Goal: Task Accomplishment & Management: Complete application form

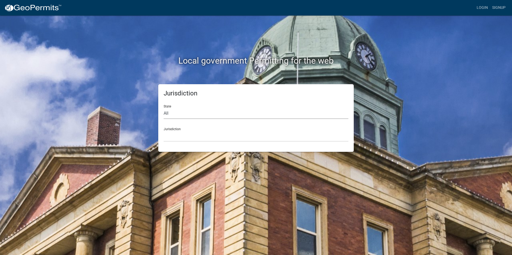
click at [197, 109] on select "All [US_STATE] [US_STATE] [US_STATE] [US_STATE] [US_STATE] [US_STATE] [US_STATE…" at bounding box center [256, 113] width 185 height 11
select select "[US_STATE]"
click at [164, 108] on select "All [US_STATE] [US_STATE] [US_STATE] [US_STATE] [US_STATE] [US_STATE] [US_STATE…" at bounding box center [256, 113] width 185 height 11
click at [195, 135] on select "City of [GEOGRAPHIC_DATA], [US_STATE] City of [GEOGRAPHIC_DATA], [US_STATE] Cit…" at bounding box center [256, 136] width 185 height 11
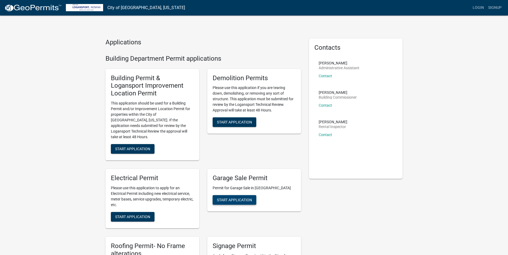
click at [243, 198] on span "Start Application" at bounding box center [234, 200] width 35 height 4
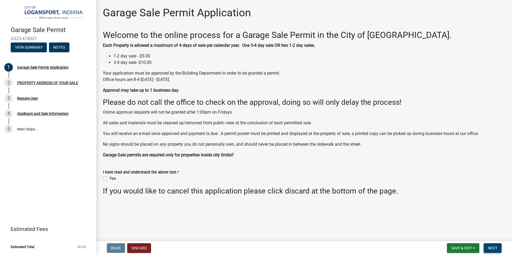
click at [491, 248] on span "Next" at bounding box center [492, 248] width 9 height 4
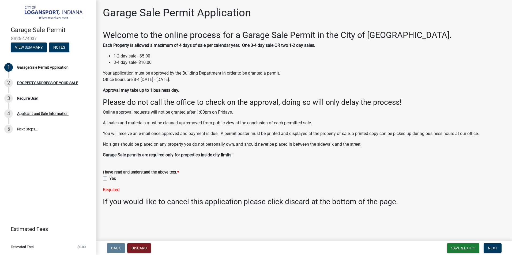
click at [109, 180] on label "Yes" at bounding box center [112, 179] width 7 height 6
click at [109, 179] on input "Yes" at bounding box center [110, 177] width 3 height 3
checkbox input "true"
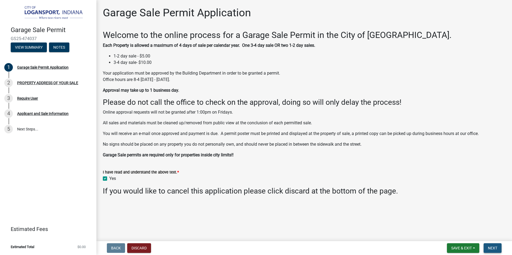
click at [495, 247] on span "Next" at bounding box center [492, 248] width 9 height 4
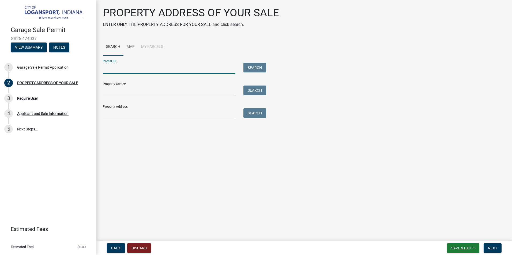
click at [201, 68] on input "Parcel ID:" at bounding box center [169, 68] width 133 height 11
type input "[STREET_ADDRESS]"
click at [262, 74] on form "Parcel ID: 301 burlington ave Search Property Owner: Search Property Address: S…" at bounding box center [183, 87] width 161 height 64
click at [262, 65] on button "Search" at bounding box center [254, 68] width 23 height 10
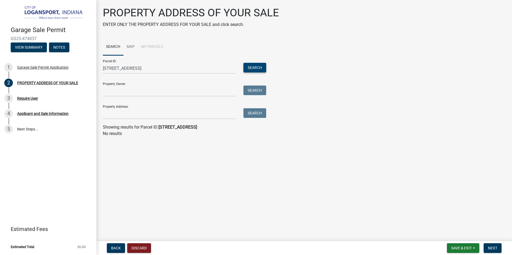
click at [262, 65] on button "Search" at bounding box center [254, 68] width 23 height 10
click at [201, 66] on input "[STREET_ADDRESS]" at bounding box center [169, 68] width 133 height 11
click at [133, 47] on link "Map" at bounding box center [130, 47] width 14 height 17
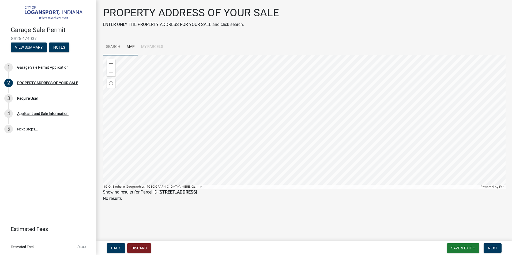
click at [117, 49] on link "Search" at bounding box center [113, 47] width 21 height 17
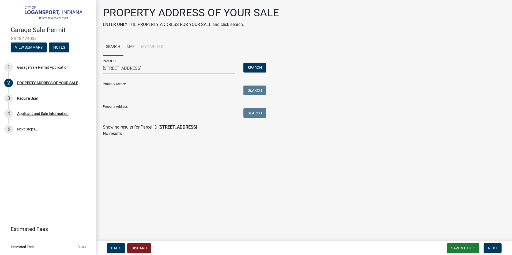
click at [148, 48] on li "My Parcels" at bounding box center [152, 47] width 28 height 17
click at [156, 44] on li "My Parcels" at bounding box center [152, 47] width 28 height 17
click at [129, 92] on input "Property Owner:" at bounding box center [169, 91] width 133 height 11
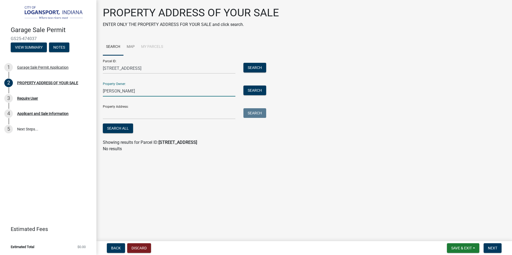
type input "[PERSON_NAME]"
drag, startPoint x: 149, startPoint y: 67, endPoint x: 96, endPoint y: 67, distance: 52.7
click at [96, 67] on div "Garage Sale Permit GS25-474037 View Summary Notes 1 Garage Sale Permit Applicat…" at bounding box center [256, 127] width 512 height 255
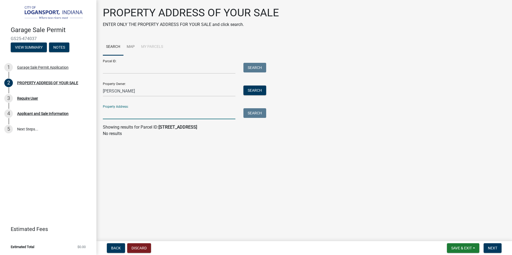
click at [119, 114] on input "Property Address:" at bounding box center [169, 113] width 133 height 11
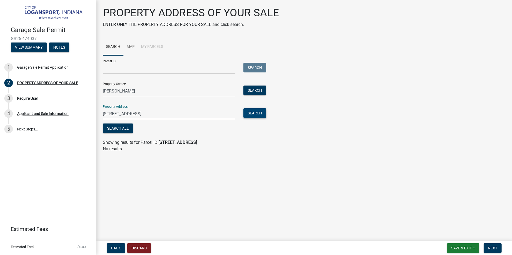
type input "[STREET_ADDRESS]"
click at [266, 117] on button "Search" at bounding box center [254, 113] width 23 height 10
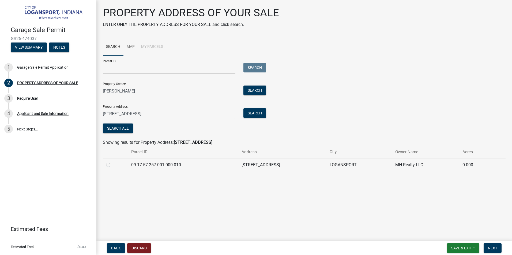
click at [112, 162] on label at bounding box center [112, 162] width 0 height 0
click at [112, 165] on input "radio" at bounding box center [113, 163] width 3 height 3
radio input "true"
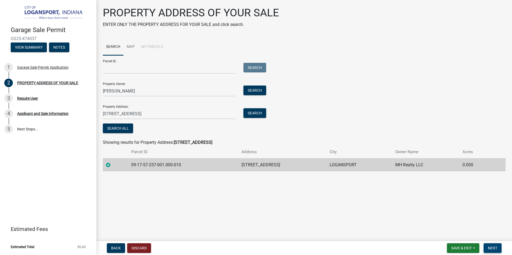
click at [488, 247] on span "Next" at bounding box center [492, 248] width 9 height 4
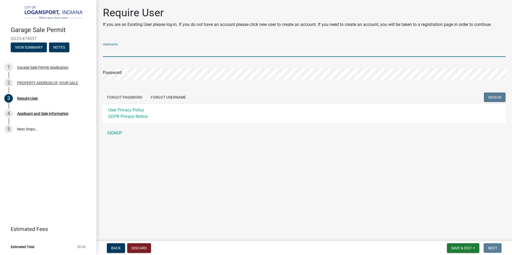
click at [135, 54] on input "Username" at bounding box center [304, 51] width 403 height 11
click at [111, 136] on link "SIGNUP" at bounding box center [304, 133] width 403 height 11
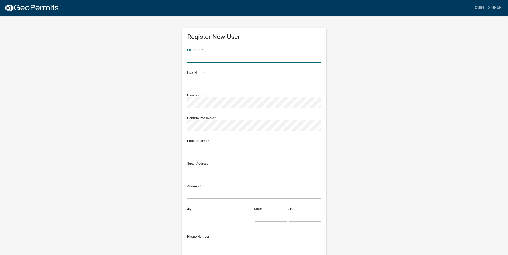
click at [213, 58] on input "text" at bounding box center [254, 57] width 134 height 11
type input "[PERSON_NAME]"
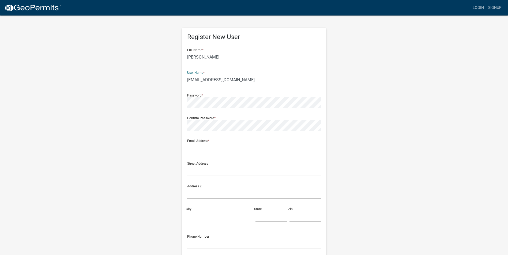
type input "[EMAIL_ADDRESS][DOMAIN_NAME]"
click at [218, 155] on form "Full Name * annette User Name * annetterojaslucero@gmail.com Password * Confirm…" at bounding box center [254, 158] width 134 height 229
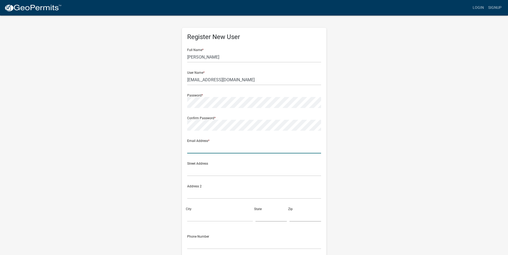
click at [218, 149] on input "text" at bounding box center [254, 148] width 134 height 11
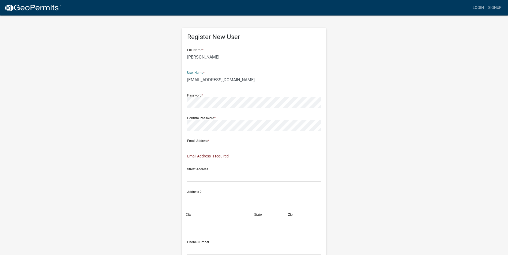
drag, startPoint x: 250, startPoint y: 79, endPoint x: 186, endPoint y: 78, distance: 64.5
click at [186, 78] on div "Register New User Full Name * annette User Name * annetterojaslucero@gmail.com …" at bounding box center [254, 158] width 145 height 261
click at [201, 148] on input "text" at bounding box center [254, 148] width 134 height 11
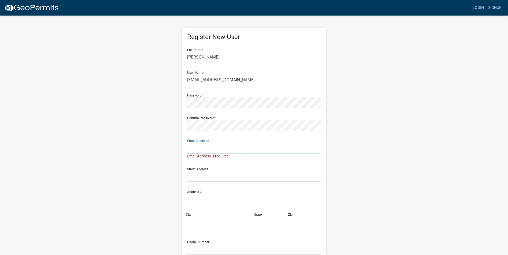
paste input "[EMAIL_ADDRESS][DOMAIN_NAME]"
type input "[EMAIL_ADDRESS][DOMAIN_NAME]"
click at [174, 152] on div "Register New User Full Name * annette User Name * annetterojaslucero@gmail.com …" at bounding box center [253, 158] width 305 height 286
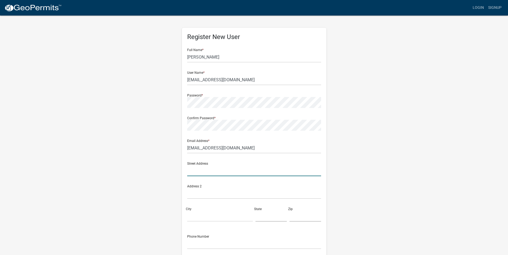
click at [201, 171] on input "text" at bounding box center [254, 170] width 134 height 11
type input "418 Tanguy St"
type input "Logansport"
type input "IN"
type input "46947"
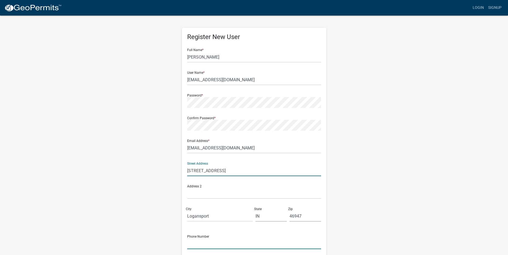
type input "5747255191"
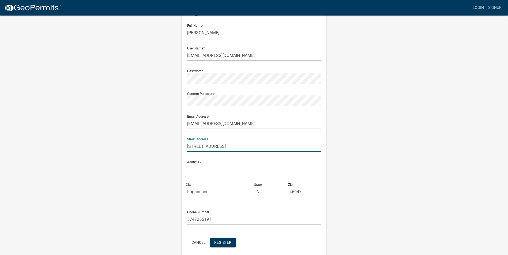
scroll to position [46, 0]
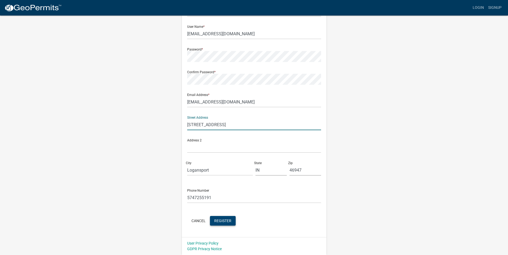
click at [218, 220] on span "Register" at bounding box center [222, 221] width 17 height 4
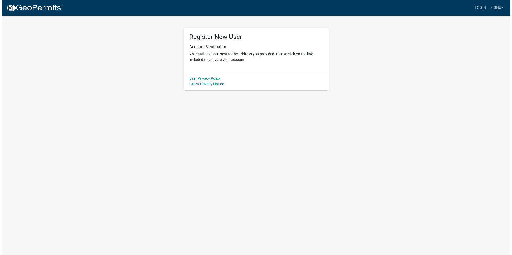
scroll to position [0, 0]
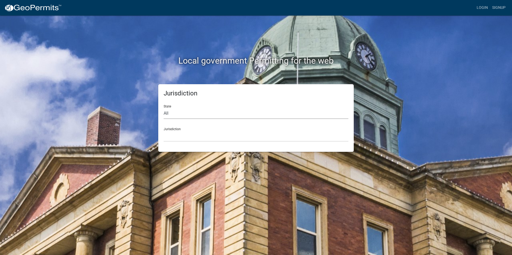
click at [216, 111] on select "All [US_STATE] [US_STATE] [US_STATE] [US_STATE] [US_STATE] [US_STATE] [US_STATE…" at bounding box center [256, 113] width 185 height 11
click at [486, 8] on link "Login" at bounding box center [482, 8] width 16 height 10
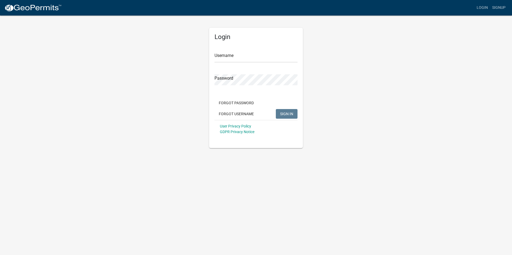
click at [274, 66] on form "Username Password Forgot Password Forgot Username SIGN IN User Privacy Policy G…" at bounding box center [255, 91] width 83 height 94
click at [273, 60] on input "Username" at bounding box center [255, 57] width 83 height 11
type input "[EMAIL_ADDRESS][DOMAIN_NAME]"
click at [279, 112] on button "SIGN IN" at bounding box center [287, 114] width 22 height 10
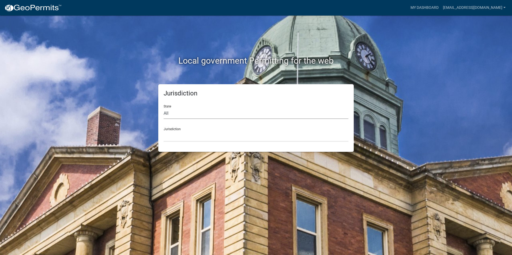
click at [210, 112] on select "All [US_STATE] [US_STATE] [US_STATE] [US_STATE] [US_STATE] [US_STATE] [US_STATE…" at bounding box center [256, 113] width 185 height 11
select select "[US_STATE]"
click at [164, 108] on select "All [US_STATE] [US_STATE] [US_STATE] [US_STATE] [US_STATE] [US_STATE] [US_STATE…" at bounding box center [256, 113] width 185 height 11
click at [175, 136] on select "City of [GEOGRAPHIC_DATA], [US_STATE] City of [GEOGRAPHIC_DATA], [US_STATE] Cit…" at bounding box center [256, 136] width 185 height 11
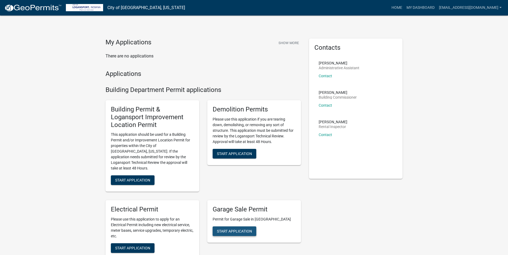
click at [232, 229] on button "Start Application" at bounding box center [235, 232] width 44 height 10
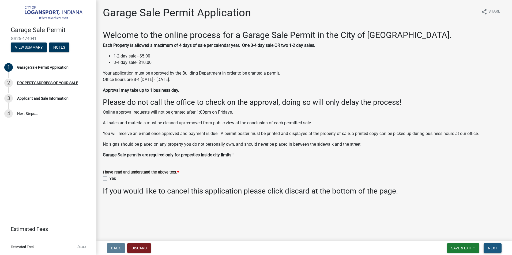
click at [496, 248] on span "Next" at bounding box center [492, 248] width 9 height 4
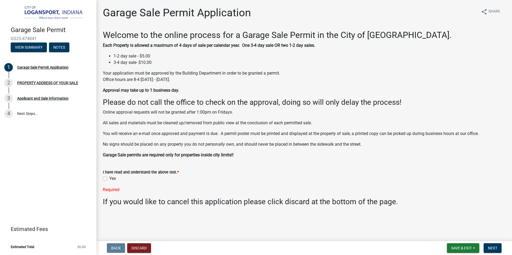
click at [112, 179] on label "Yes" at bounding box center [112, 179] width 7 height 6
click at [112, 179] on input "Yes" at bounding box center [110, 177] width 3 height 3
checkbox input "true"
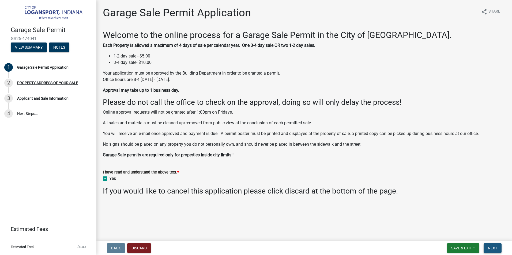
click at [500, 247] on button "Next" at bounding box center [493, 249] width 18 height 10
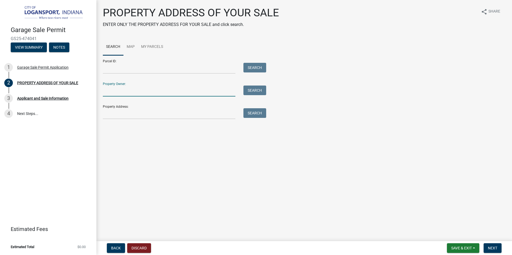
click at [111, 94] on input "Property Owner:" at bounding box center [169, 91] width 133 height 11
type input "[PERSON_NAME]"
type input "[STREET_ADDRESS]"
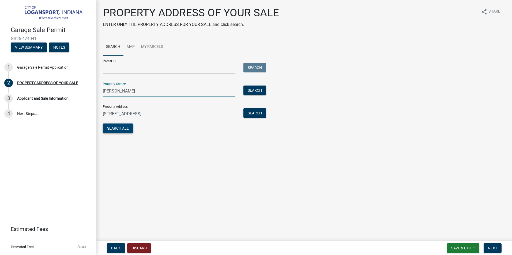
click at [122, 126] on button "Search All" at bounding box center [118, 129] width 30 height 10
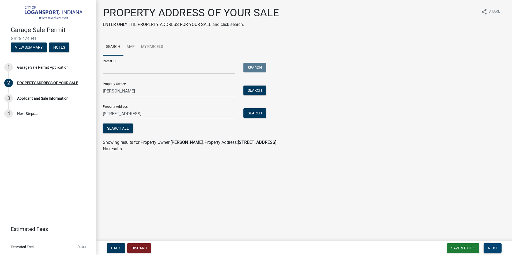
click at [488, 247] on button "Next" at bounding box center [493, 249] width 18 height 10
click at [486, 251] on button "Next" at bounding box center [493, 249] width 18 height 10
click at [489, 248] on span "Next" at bounding box center [492, 248] width 9 height 4
click at [136, 73] on input "Parcel ID:" at bounding box center [169, 68] width 133 height 11
type input "[STREET_ADDRESS]"
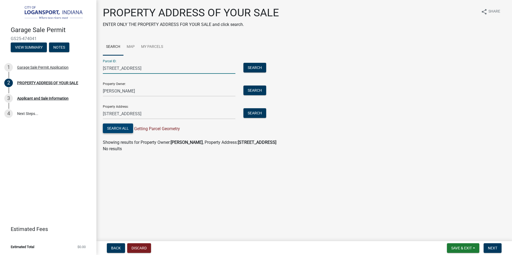
click at [121, 129] on button "Search All" at bounding box center [118, 129] width 30 height 10
click at [155, 70] on input "[STREET_ADDRESS]" at bounding box center [169, 68] width 133 height 11
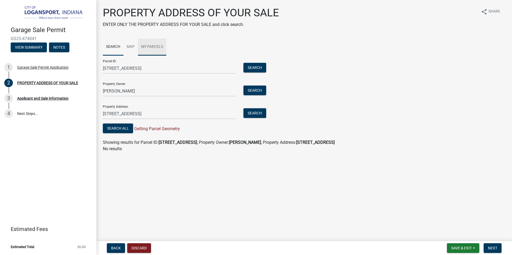
click at [163, 46] on link "My Parcels" at bounding box center [152, 47] width 28 height 17
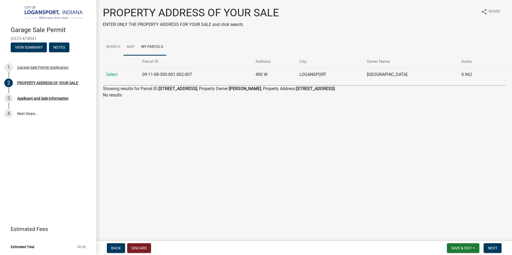
click at [132, 49] on link "Map" at bounding box center [130, 47] width 14 height 17
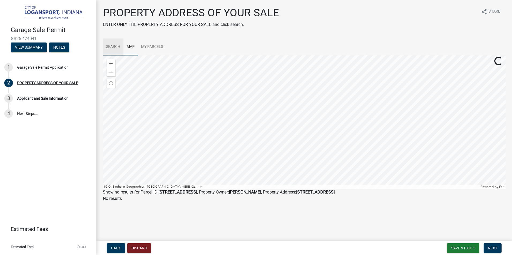
click at [120, 49] on link "Search" at bounding box center [113, 47] width 21 height 17
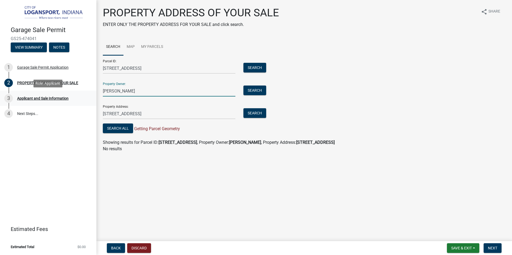
drag, startPoint x: 160, startPoint y: 91, endPoint x: 61, endPoint y: 91, distance: 99.6
click at [61, 91] on div "Garage Sale Permit GS25-474041 View Summary Notes 1 Garage Sale Permit Applicat…" at bounding box center [256, 127] width 512 height 255
type input "[PERSON_NAME]"
click at [124, 128] on button "Search All" at bounding box center [118, 129] width 30 height 10
click at [253, 97] on form "Parcel ID: [STREET_ADDRESS] Search Property Owner: [PERSON_NAME] Search Propert…" at bounding box center [183, 94] width 161 height 79
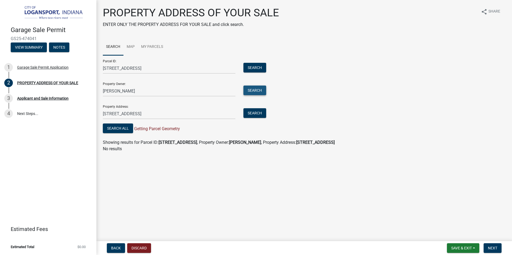
click at [252, 90] on button "Search" at bounding box center [254, 91] width 23 height 10
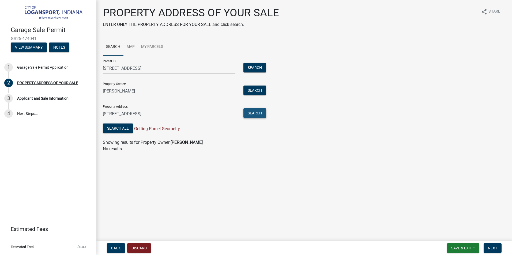
click at [256, 116] on button "Search" at bounding box center [254, 113] width 23 height 10
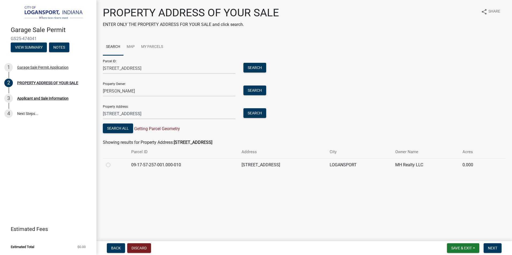
click at [136, 166] on td "09-17-57-257-001.000-010" at bounding box center [183, 164] width 110 height 13
click at [112, 162] on label at bounding box center [112, 162] width 0 height 0
click at [112, 165] on input "radio" at bounding box center [113, 163] width 3 height 3
radio input "true"
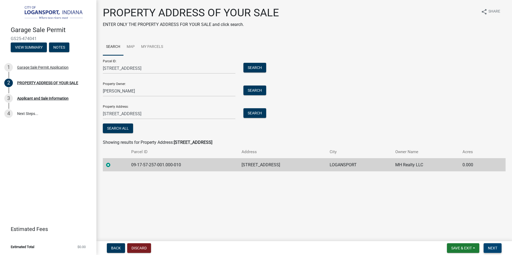
click at [496, 248] on span "Next" at bounding box center [492, 248] width 9 height 4
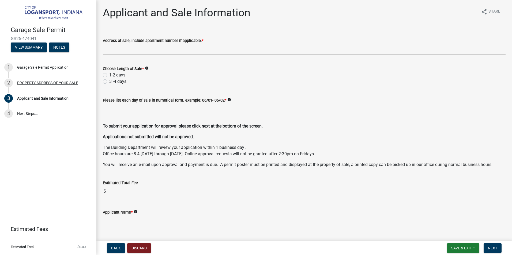
click at [117, 73] on label "1-2 days" at bounding box center [117, 75] width 16 height 6
click at [113, 73] on input "1-2 days" at bounding box center [110, 73] width 3 height 3
radio input "true"
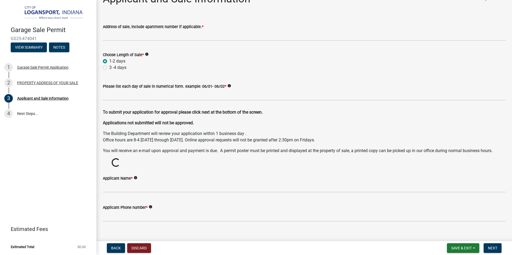
scroll to position [22, 0]
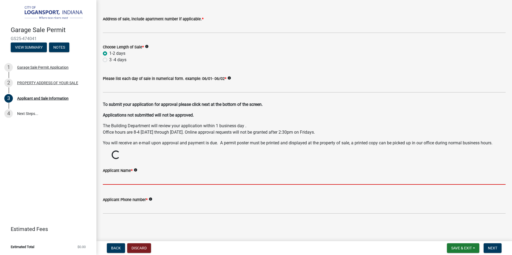
click at [157, 182] on input "Applicant Name *" at bounding box center [304, 179] width 403 height 11
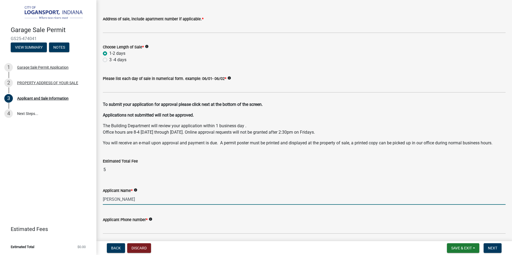
type input "[PERSON_NAME]"
click at [160, 235] on wm-data-entity-input "Applicant Phone number * info" at bounding box center [304, 223] width 403 height 29
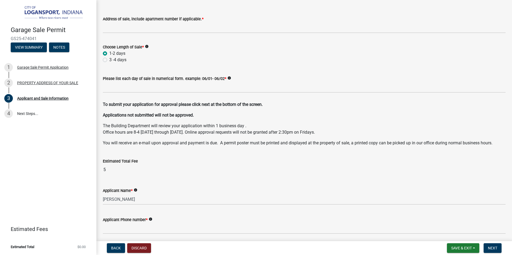
click at [163, 222] on div "Applicant Phone number * info" at bounding box center [304, 220] width 403 height 6
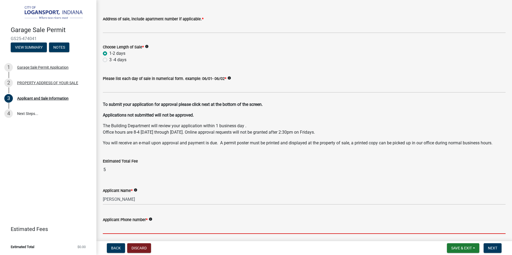
click at [163, 226] on input "Applicant Phone number *" at bounding box center [304, 228] width 403 height 11
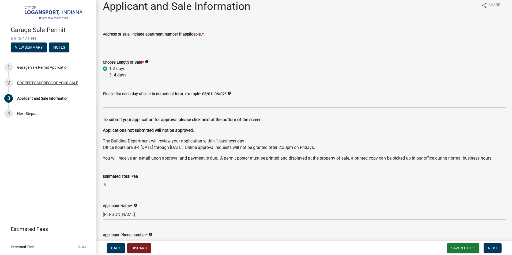
scroll to position [0, 0]
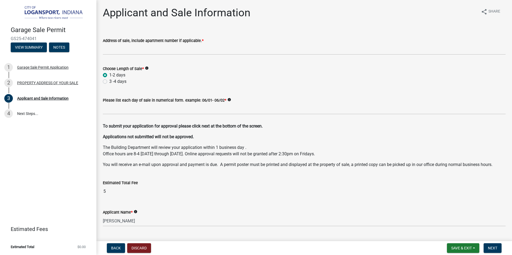
type input "5747213077"
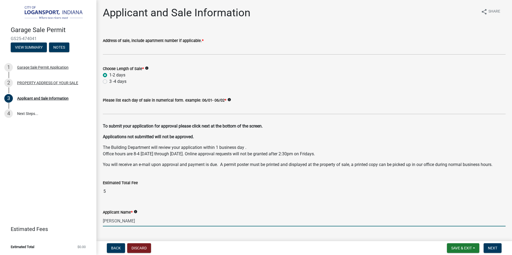
click at [150, 217] on input "[PERSON_NAME]" at bounding box center [304, 221] width 403 height 11
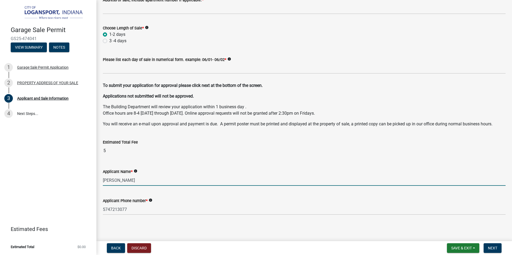
scroll to position [42, 0]
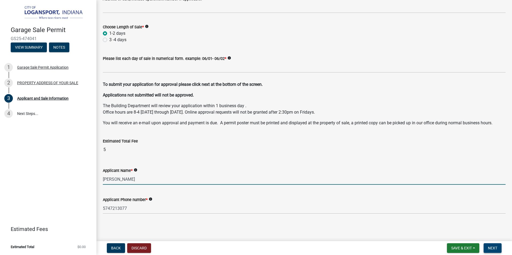
type input "[PERSON_NAME]"
click at [500, 252] on button "Next" at bounding box center [493, 249] width 18 height 10
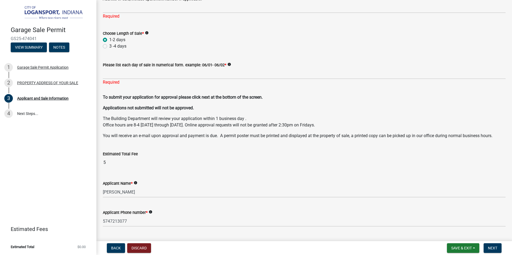
click at [153, 79] on div "Required" at bounding box center [304, 82] width 403 height 6
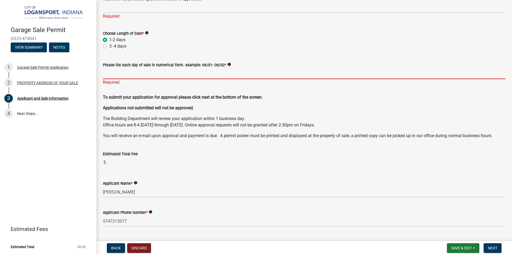
click at [157, 73] on input "Please list each day of sale in numerical form. example: 06/01- 06/02 *" at bounding box center [304, 73] width 403 height 11
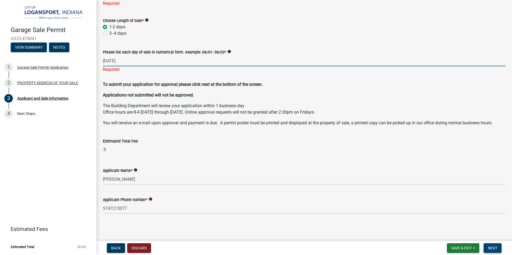
type input "[DATE]"
click at [495, 247] on span "Next" at bounding box center [492, 248] width 9 height 4
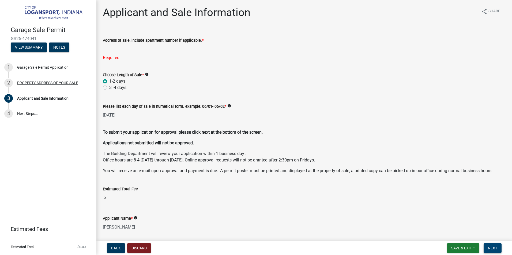
scroll to position [0, 0]
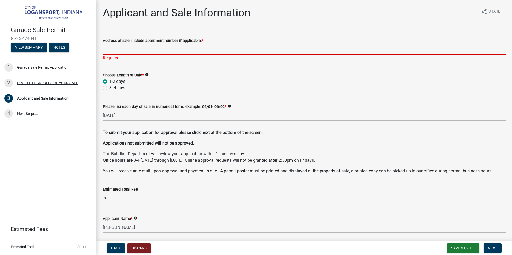
click at [157, 47] on input "Address of sale, include apartment number if applicable. *" at bounding box center [304, 49] width 403 height 11
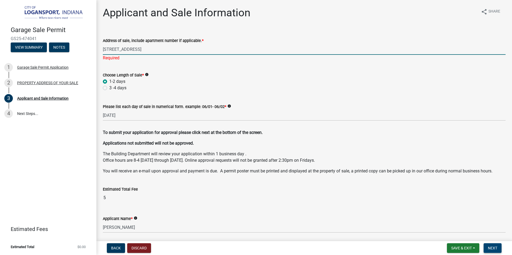
type input "[STREET_ADDRESS]"
click at [490, 249] on span "Next" at bounding box center [492, 248] width 9 height 4
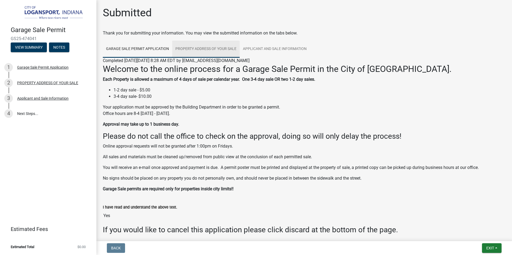
click at [221, 49] on link "PROPERTY ADDRESS OF YOUR SALE" at bounding box center [205, 49] width 67 height 17
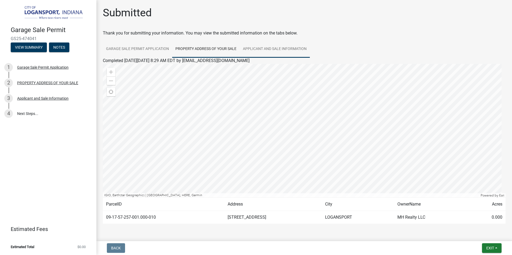
click at [264, 51] on link "Applicant and Sale Information" at bounding box center [275, 49] width 70 height 17
